Goal: Task Accomplishment & Management: Use online tool/utility

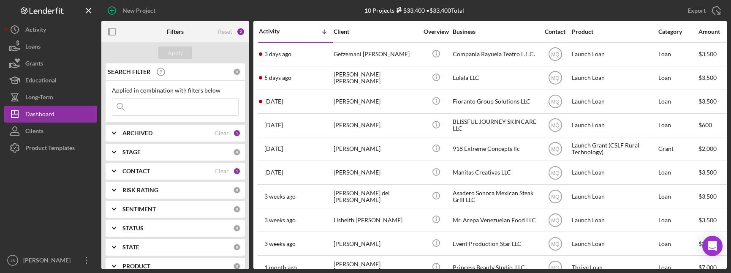
click at [196, 169] on div "CONTACT" at bounding box center [168, 171] width 92 height 7
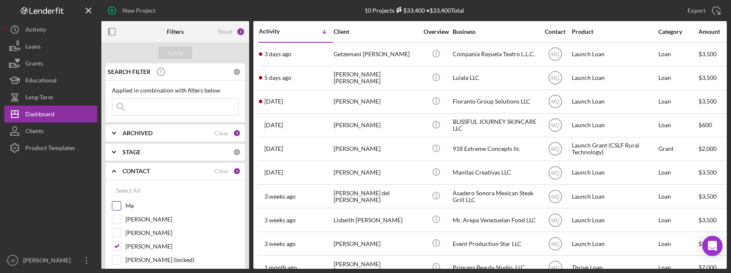
click at [118, 206] on input "Me" at bounding box center [116, 205] width 8 height 8
checkbox input "true"
click at [118, 244] on input "[PERSON_NAME]" at bounding box center [116, 246] width 8 height 8
checkbox input "false"
click at [180, 54] on div "Apply" at bounding box center [176, 52] width 16 height 13
